Goal: Information Seeking & Learning: Learn about a topic

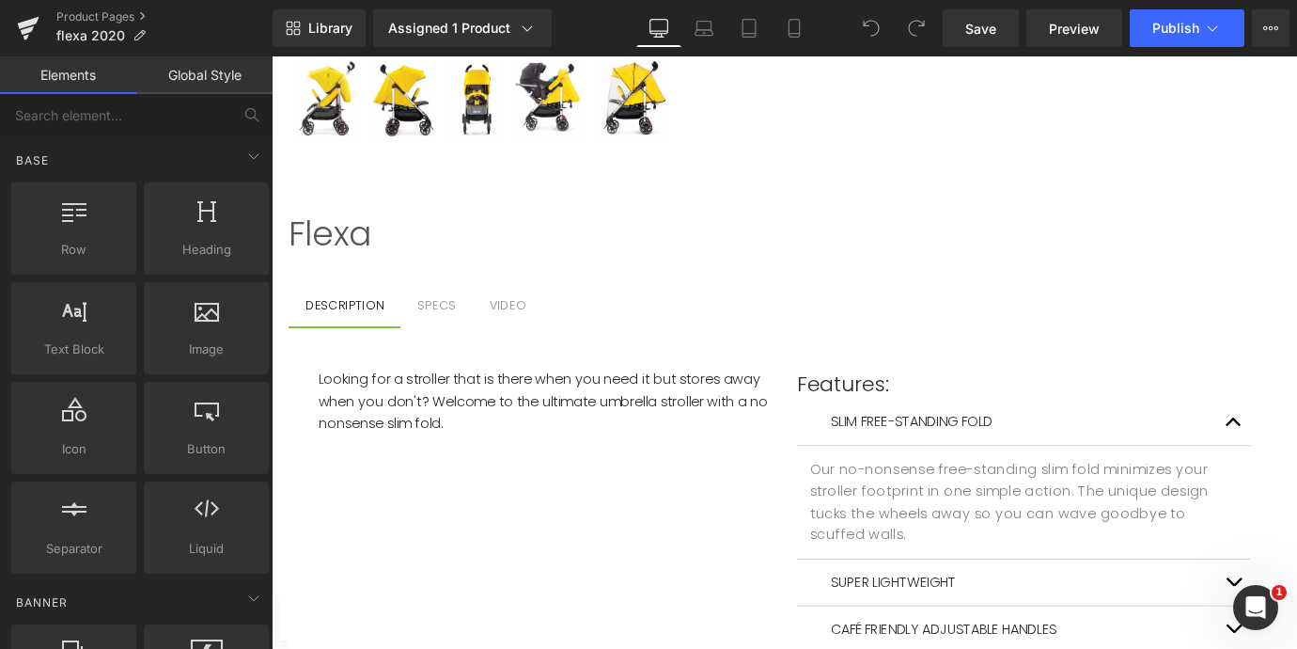
scroll to position [1131, 0]
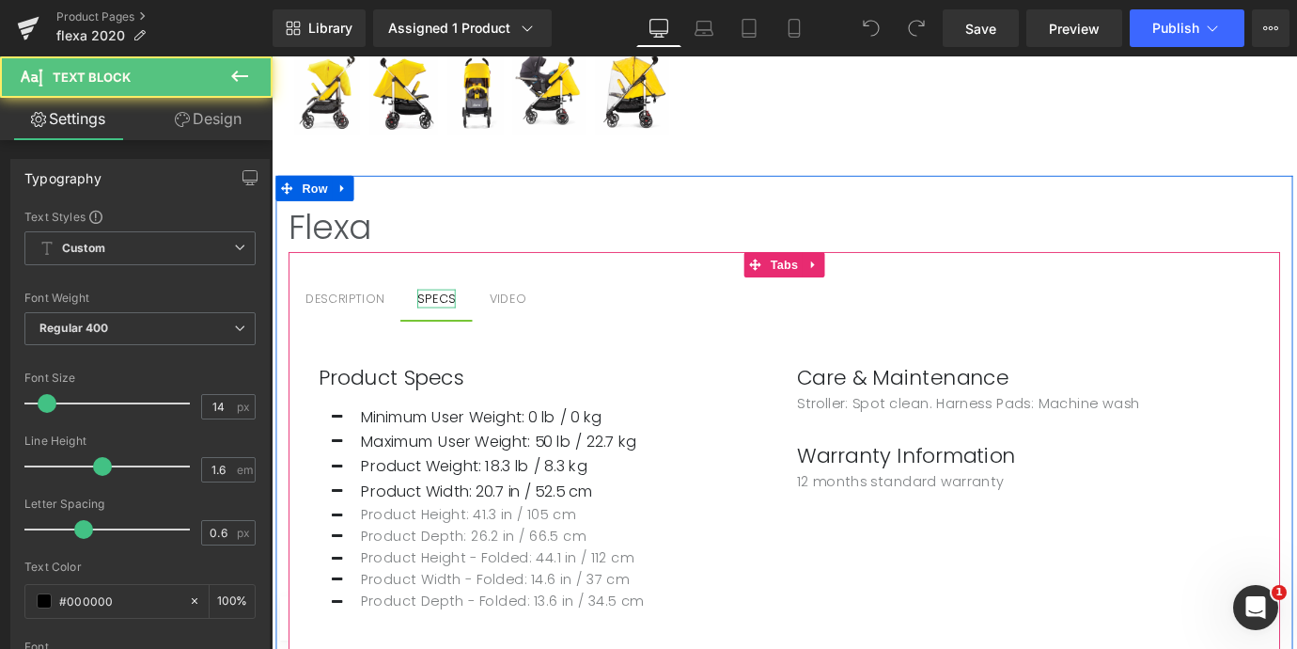
click at [461, 322] on div "SPECS" at bounding box center [454, 325] width 42 height 21
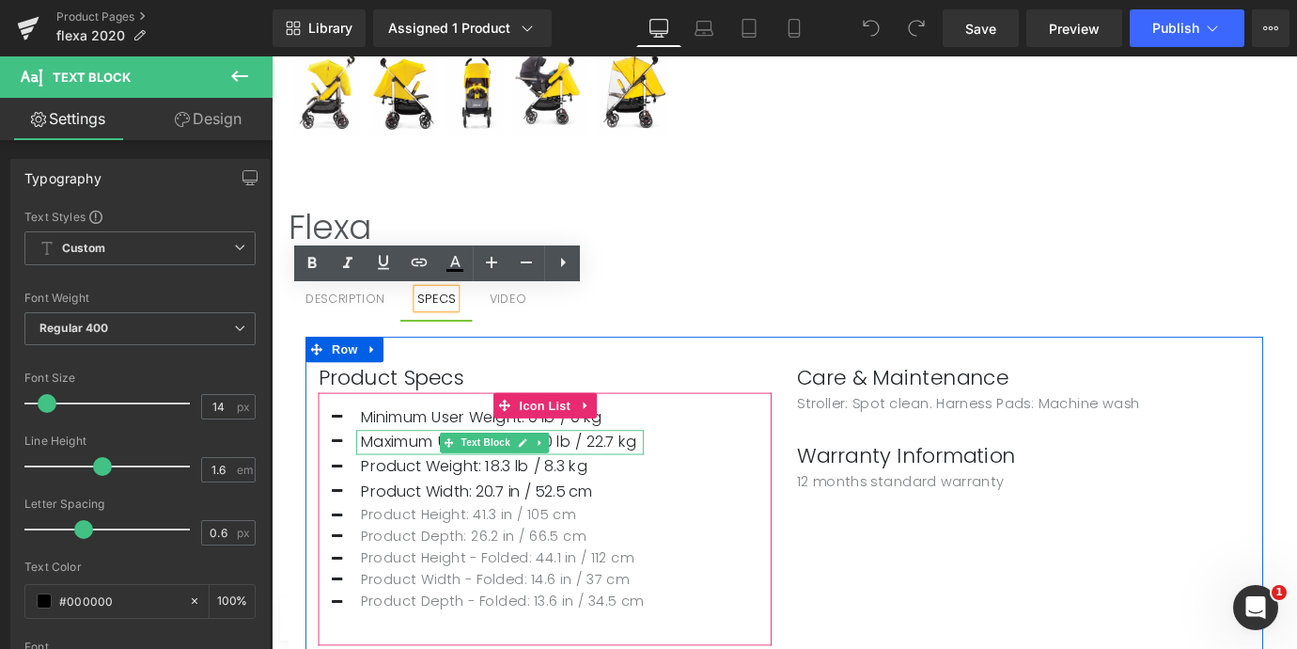
click at [635, 488] on p "Maximum User Weight: 50 lb / 22.7 kg" at bounding box center [527, 484] width 314 height 27
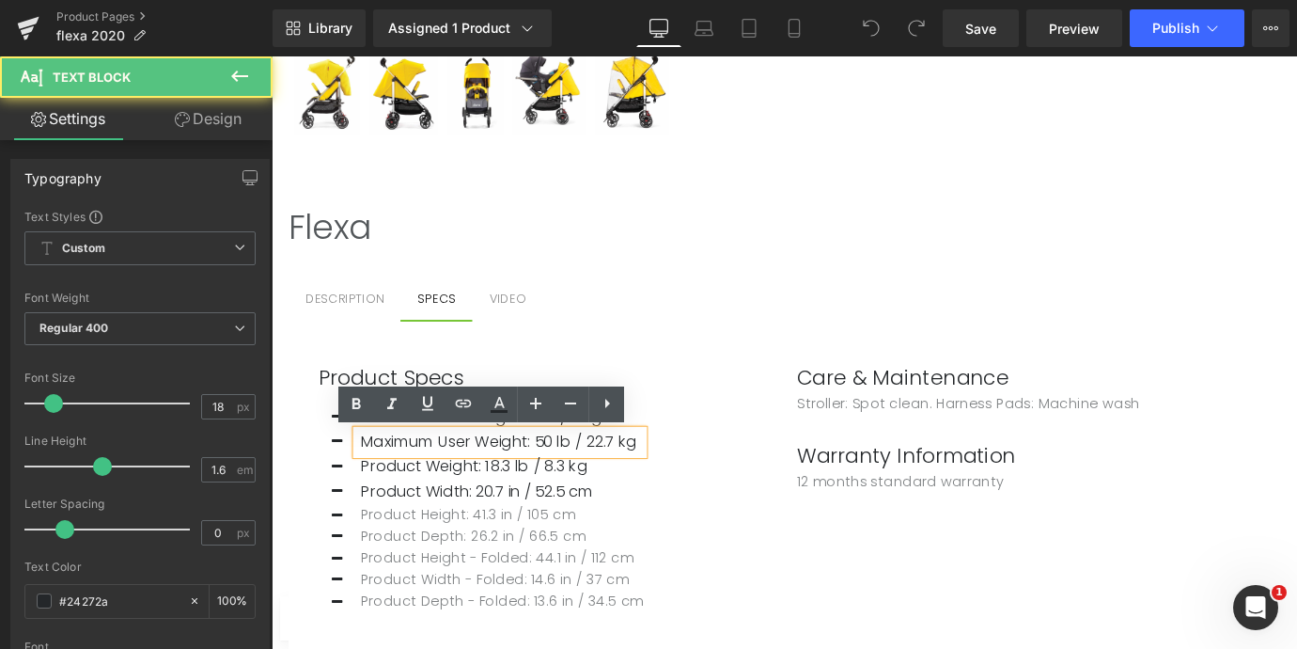
click at [635, 487] on p "Maximum User Weight: 50 lb / 22.7 kg" at bounding box center [527, 484] width 314 height 27
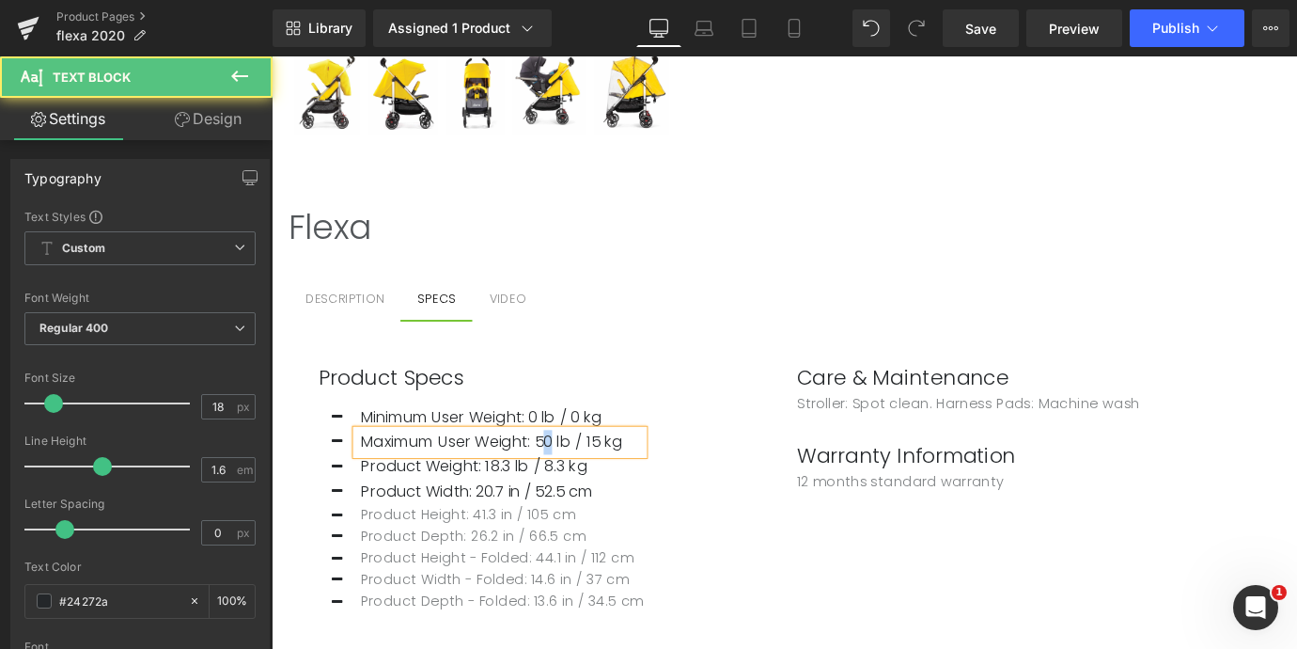
click at [564, 486] on p "Maximum User Weight: 50 lb / 15 kg" at bounding box center [527, 484] width 314 height 27
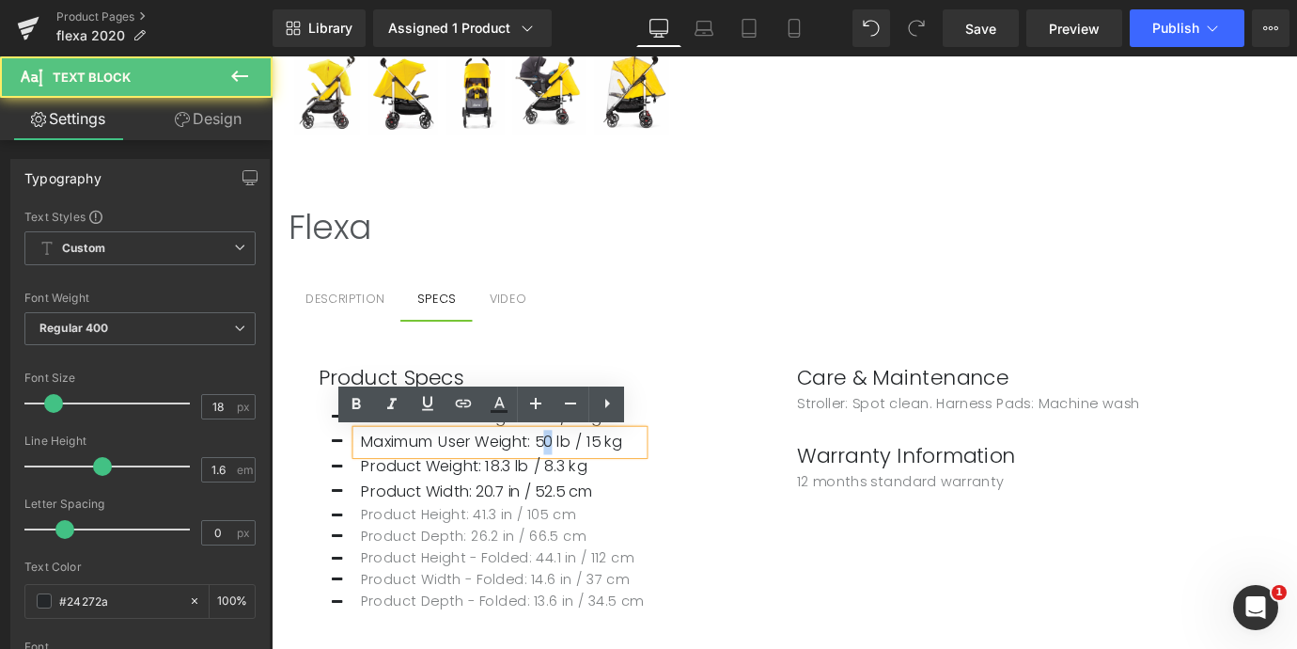
click at [568, 485] on p "Maximum User Weight: 50 lb / 15 kg" at bounding box center [527, 484] width 314 height 27
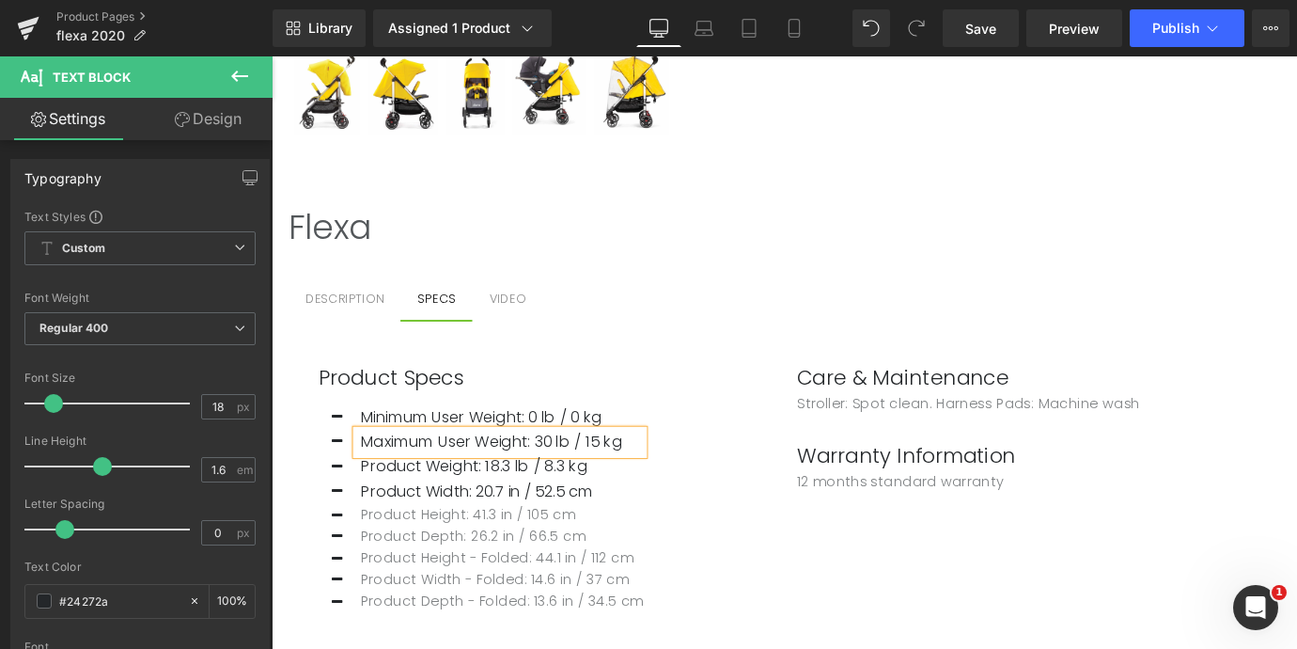
click at [853, 594] on div "Product Specs Heading Icon Minimum User Weight: 0 lb / 0 kg Text Block Icon Max…" at bounding box center [840, 544] width 1062 height 352
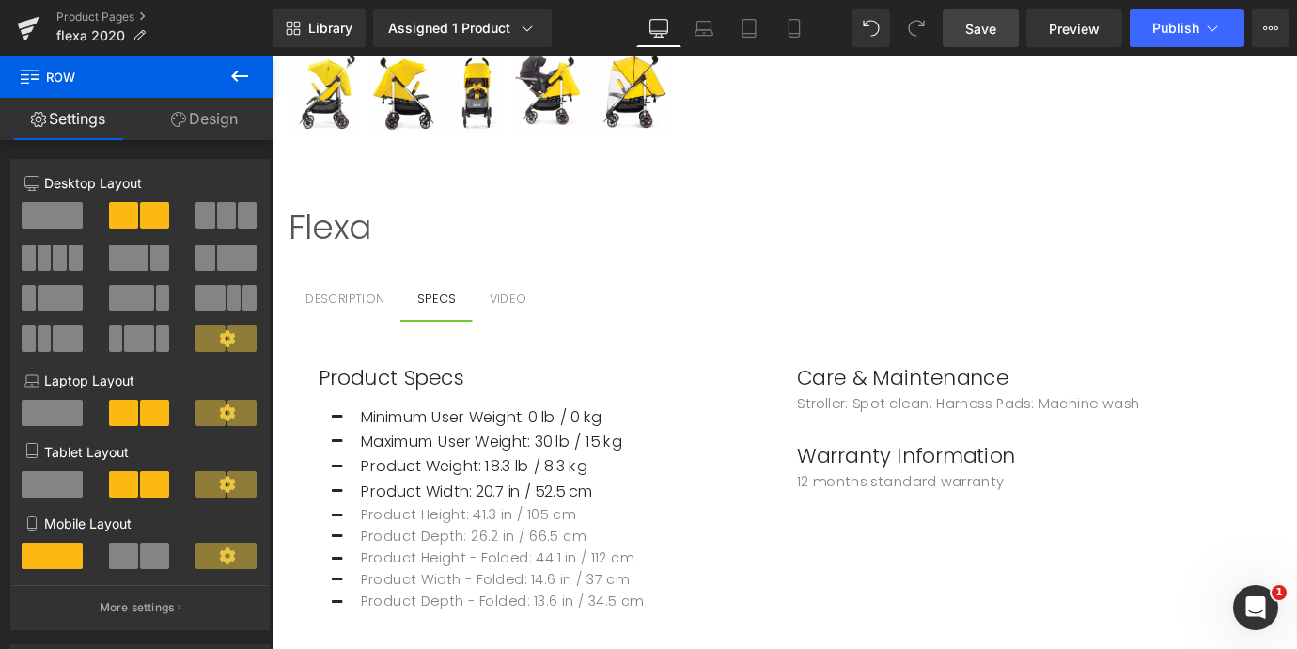
click at [985, 32] on span "Save" at bounding box center [980, 29] width 31 height 20
